Goal: Task Accomplishment & Management: Use online tool/utility

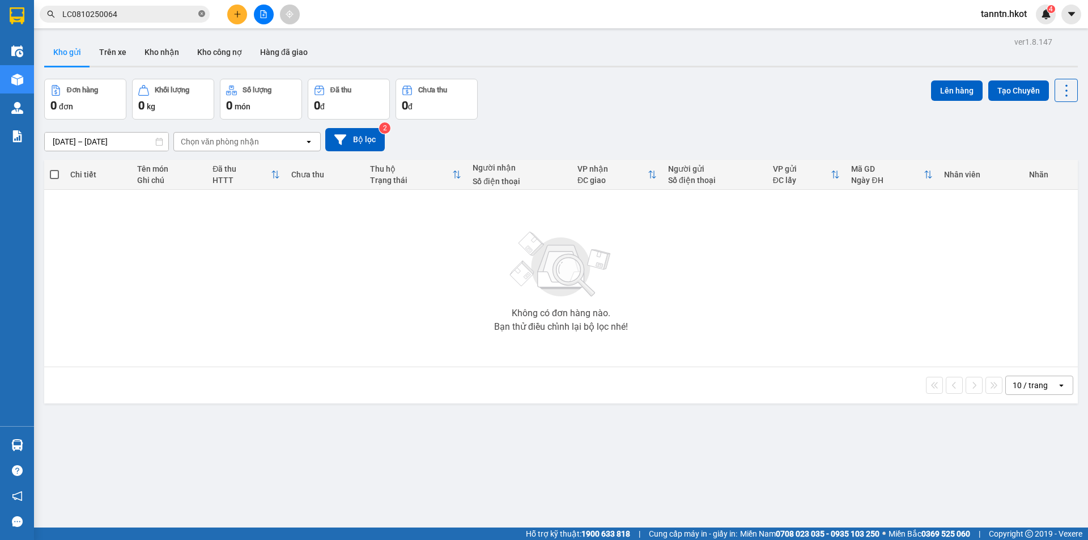
click at [201, 12] on icon "close-circle" at bounding box center [201, 13] width 7 height 7
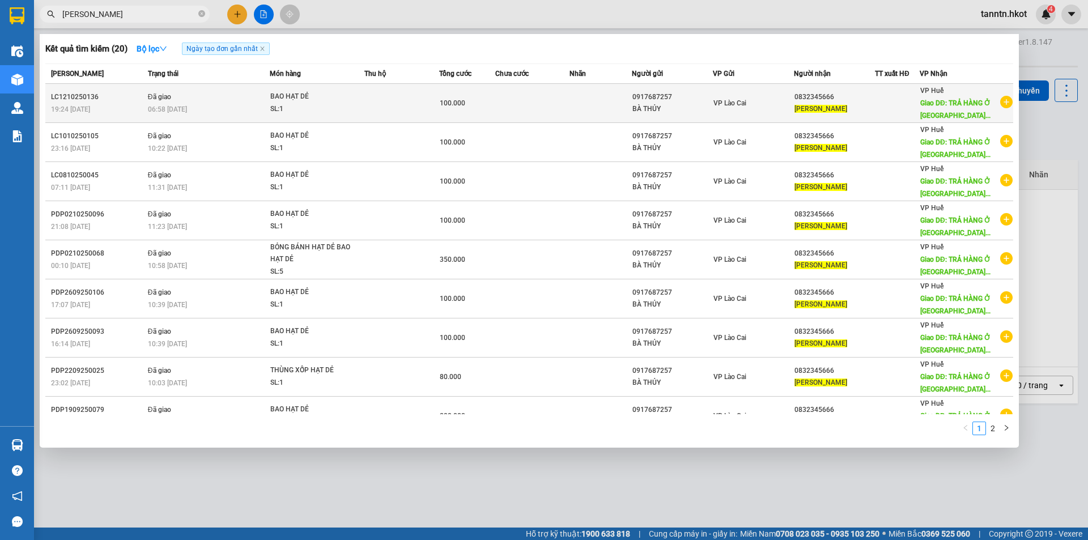
type input "lê hà"
click at [206, 104] on div "06:58 - 13/10" at bounding box center [208, 109] width 121 height 12
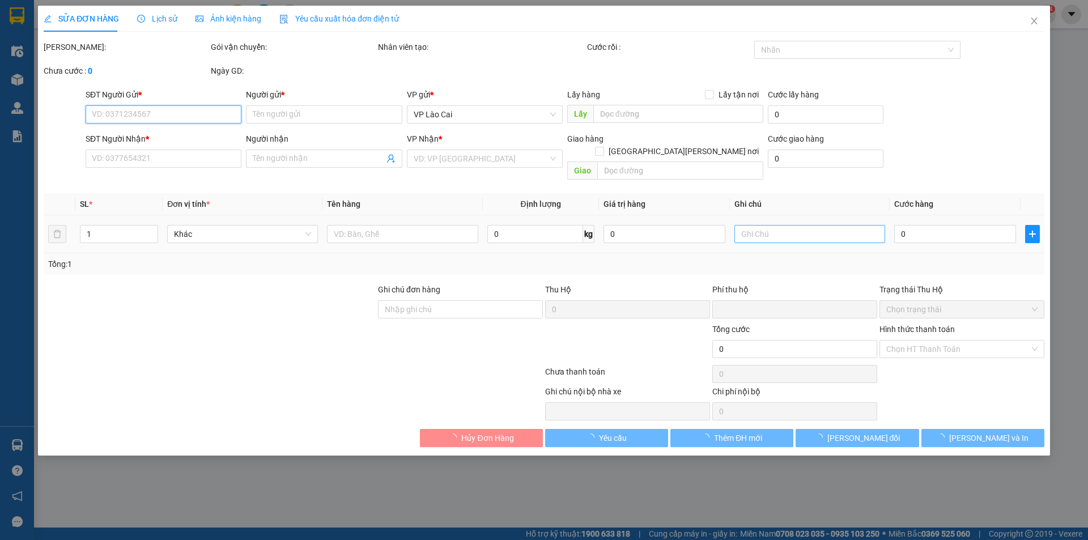
type input "0917687257"
type input "BÀ THỦY"
type input "0832345666"
type input "LÊ HÀ"
type input "TRẢ HÀNG Ở ĐỒNG HỚI QUẢNG BÌNH"
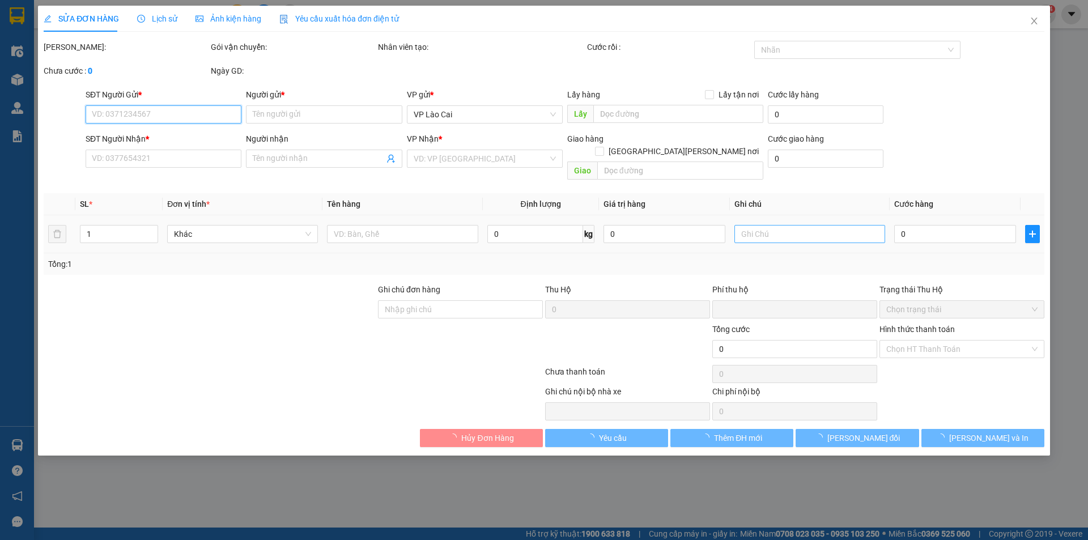
type input "0"
type input "100.000"
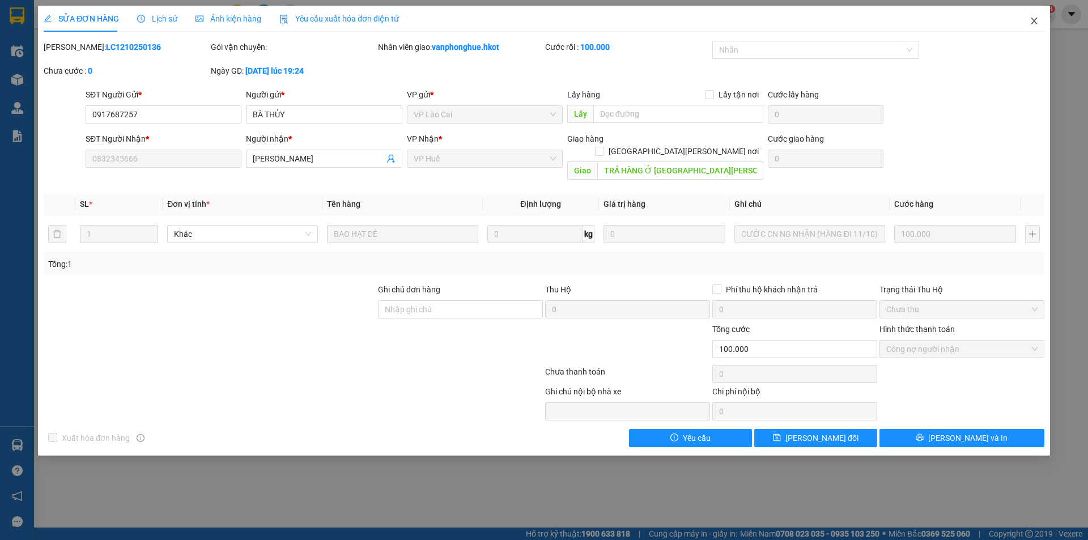
click at [1028, 11] on span "Close" at bounding box center [1035, 22] width 32 height 32
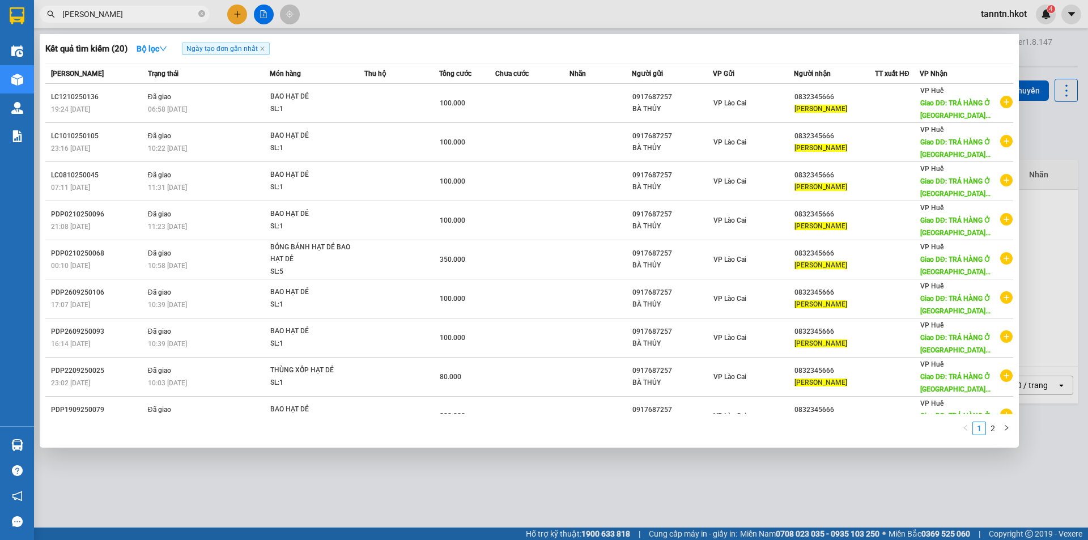
drag, startPoint x: 144, startPoint y: 14, endPoint x: 39, endPoint y: 14, distance: 104.9
click at [39, 14] on div "lê hà" at bounding box center [110, 14] width 221 height 17
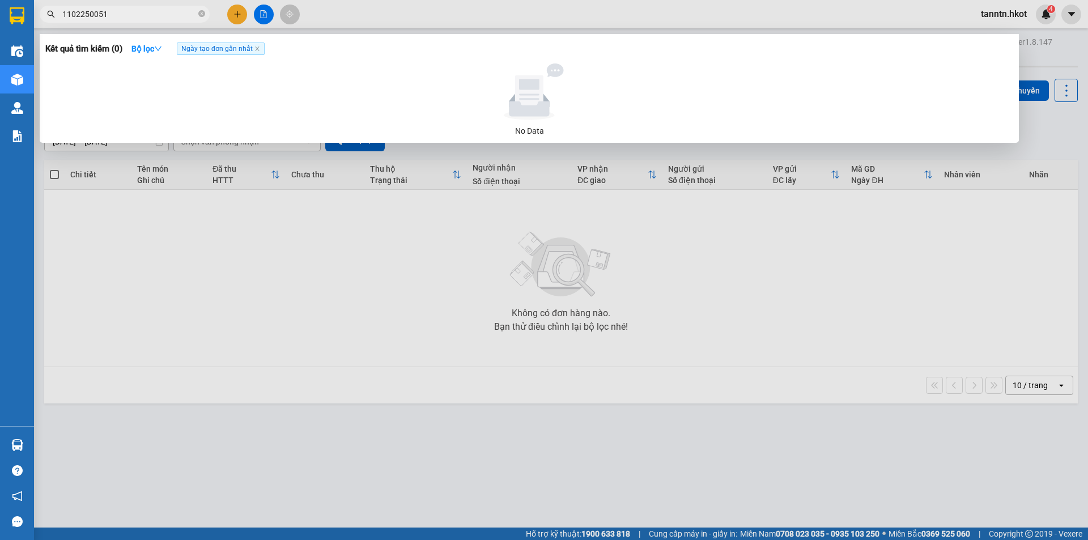
drag, startPoint x: 138, startPoint y: 17, endPoint x: 42, endPoint y: 15, distance: 95.8
click at [42, 15] on span "1102250051" at bounding box center [125, 14] width 170 height 17
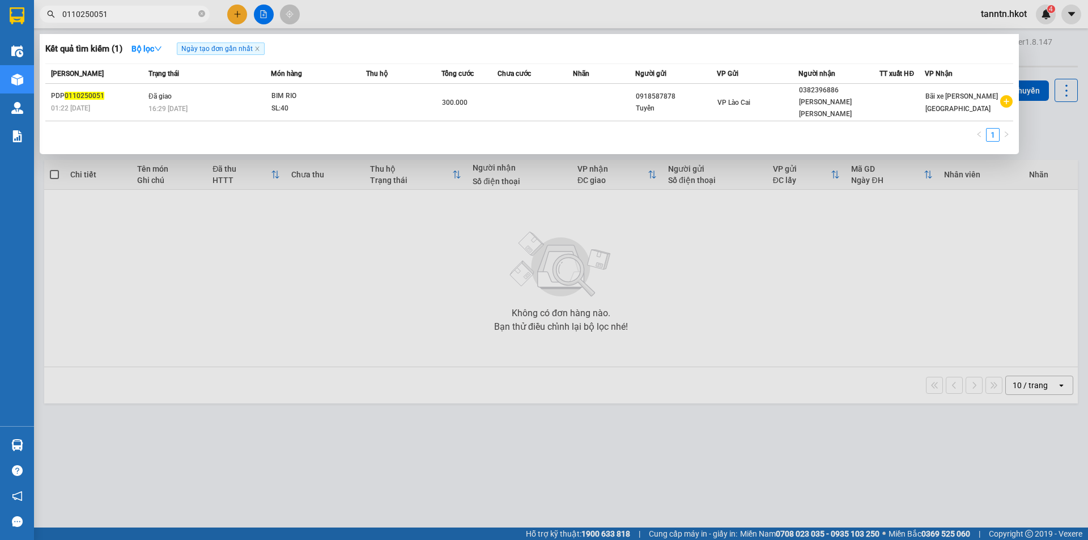
type input "0110250051"
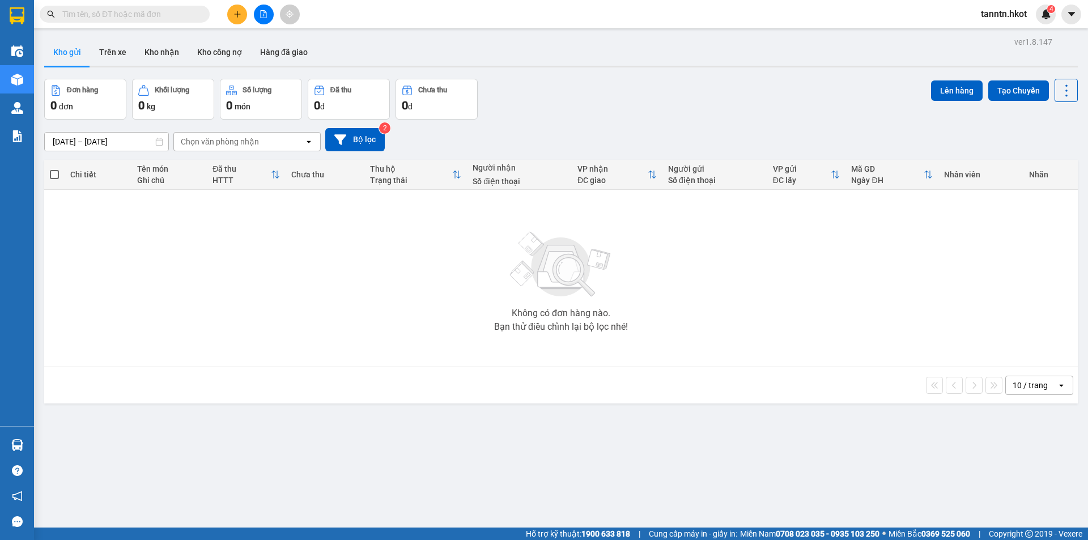
click at [163, 15] on input "text" at bounding box center [129, 14] width 134 height 12
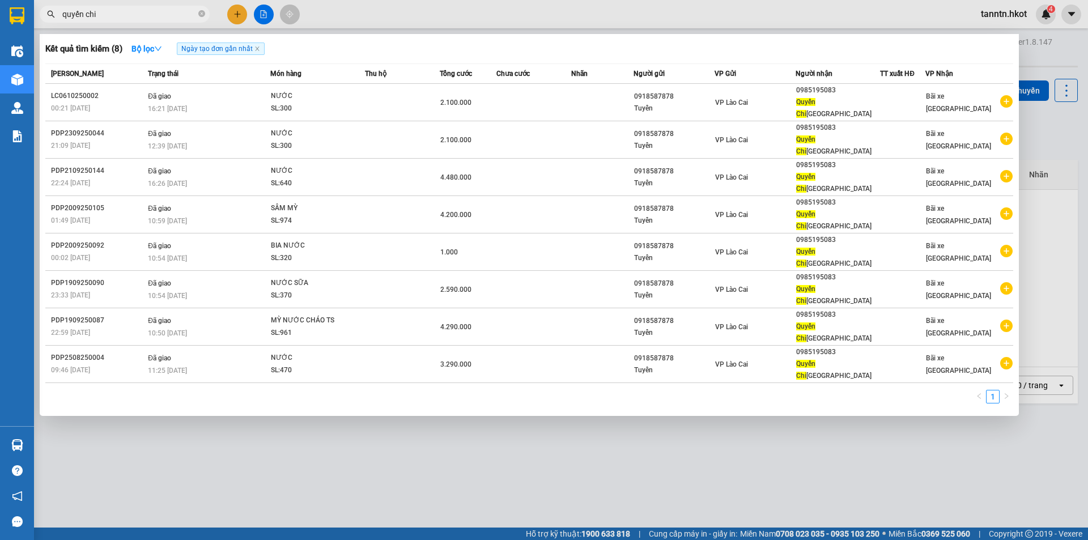
type input "quyến chi"
